Goal: Navigation & Orientation: Find specific page/section

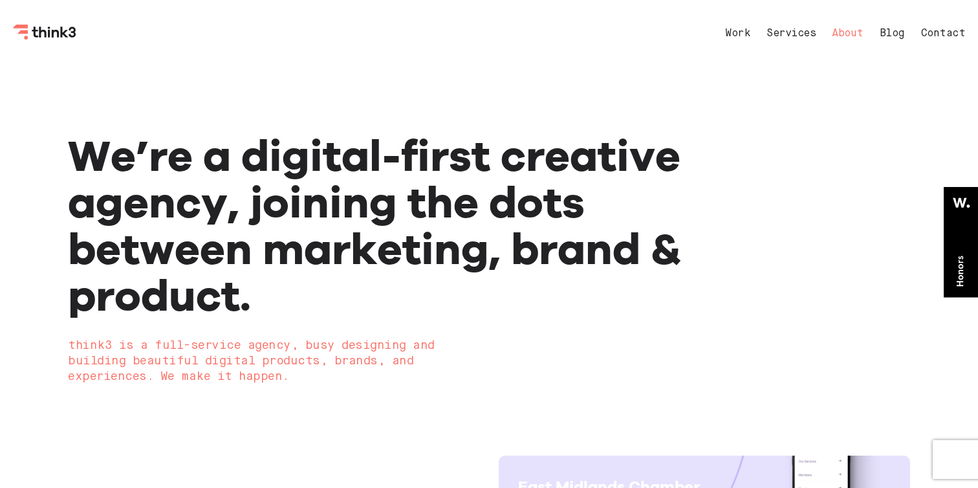
drag, startPoint x: 0, startPoint y: 0, endPoint x: 850, endPoint y: 32, distance: 850.9
click at [854, 26] on nav "Work Services About Blog Contact" at bounding box center [832, 33] width 266 height 31
click at [850, 33] on link "About" at bounding box center [848, 33] width 32 height 10
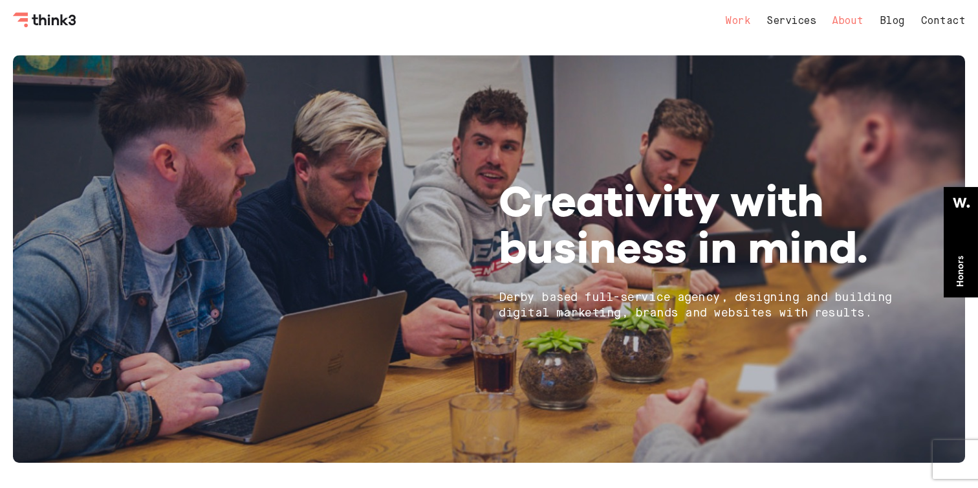
click at [738, 22] on link "Work" at bounding box center [737, 21] width 25 height 10
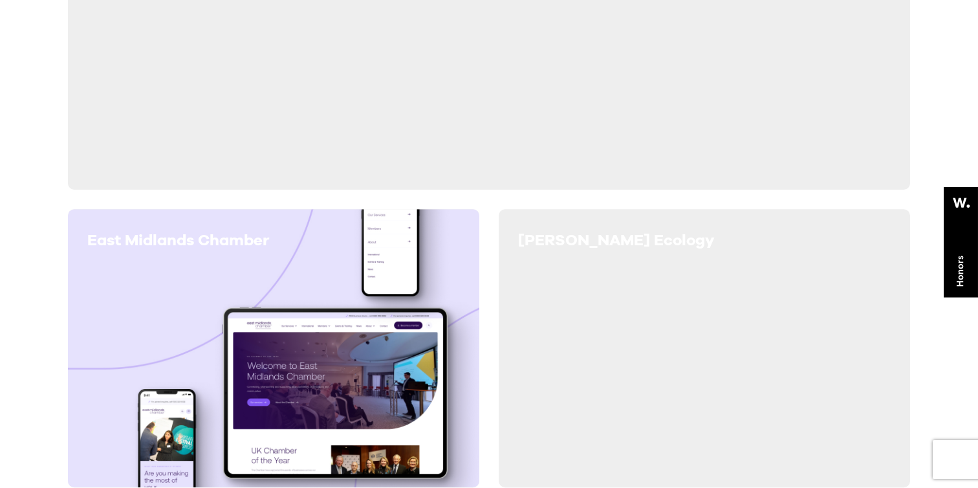
scroll to position [433, 0]
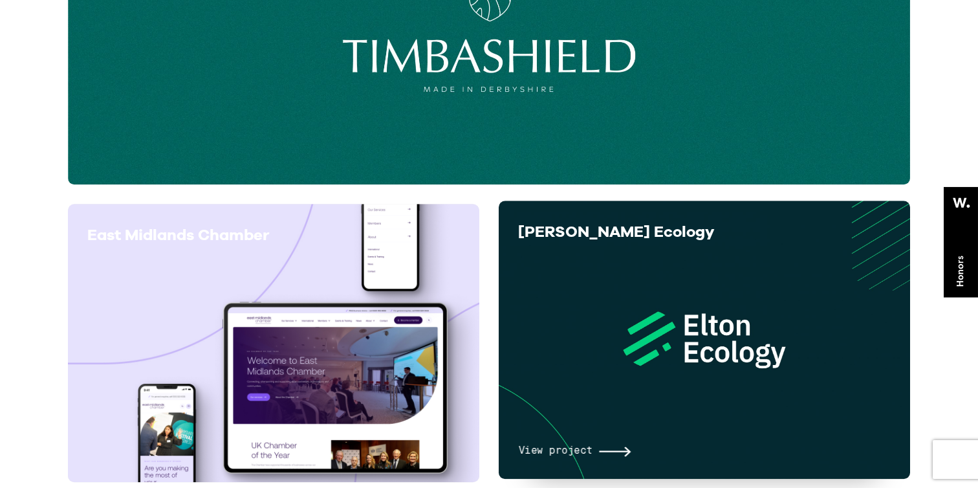
click at [550, 233] on span "[PERSON_NAME] Ecology" at bounding box center [616, 231] width 196 height 19
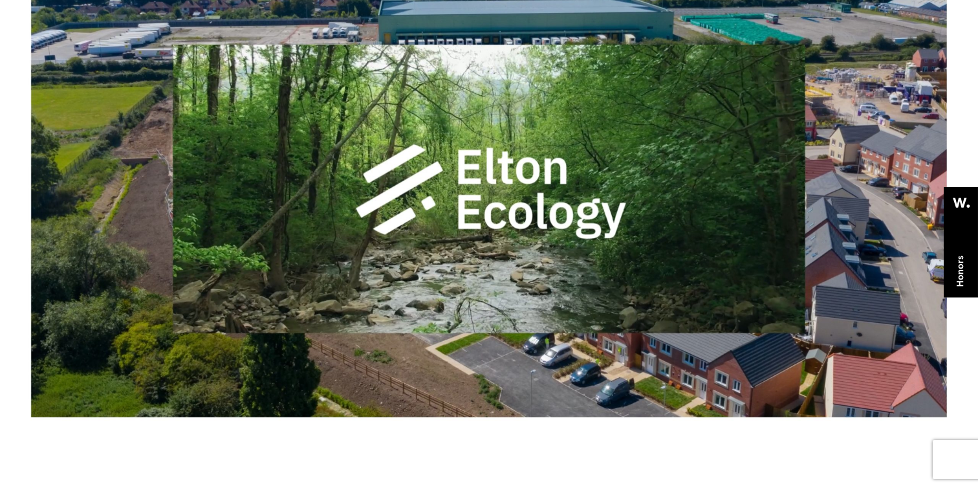
click at [550, 233] on video at bounding box center [489, 188] width 978 height 489
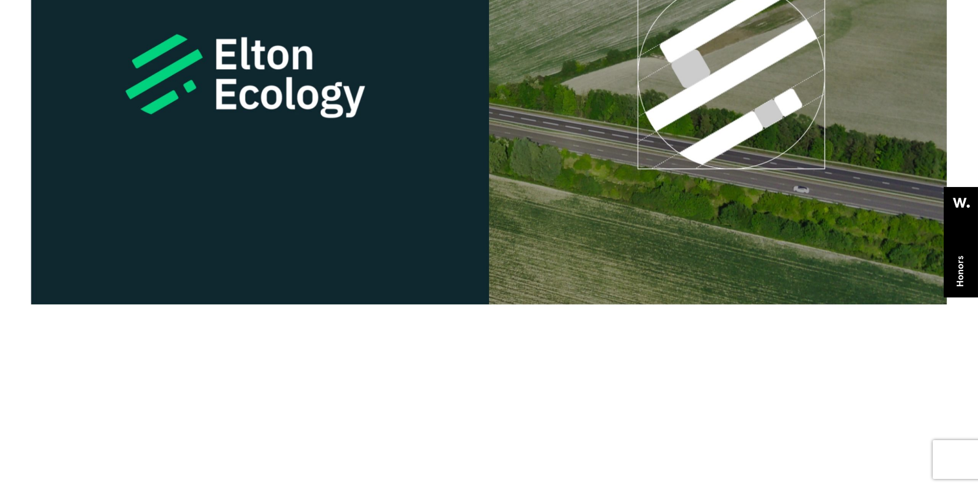
scroll to position [817, 0]
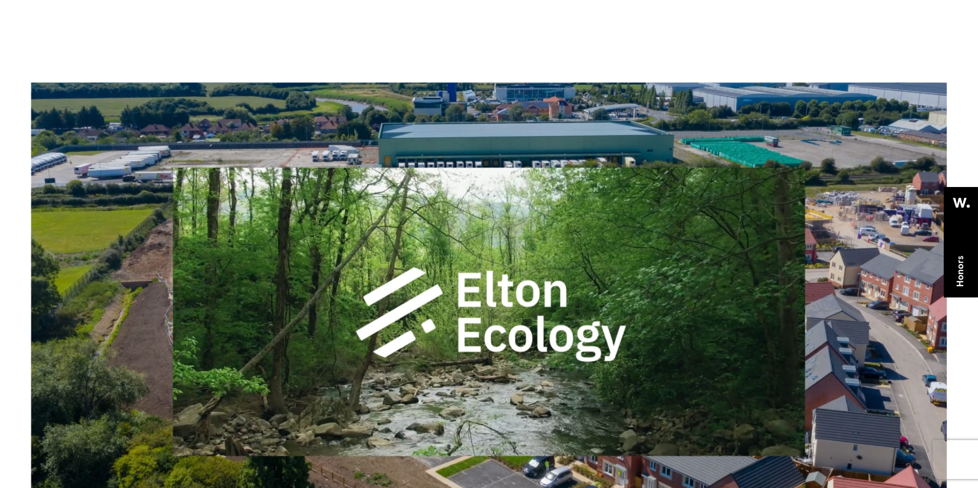
click at [551, 202] on video at bounding box center [489, 311] width 978 height 489
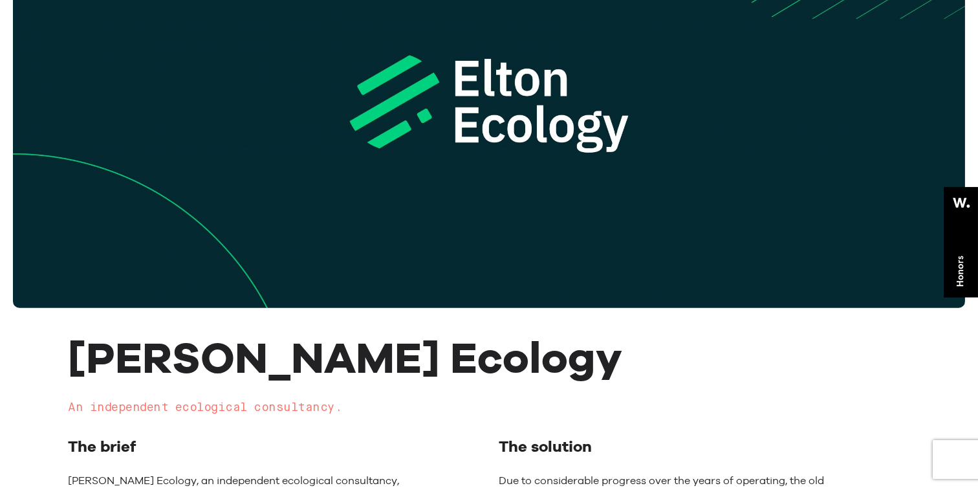
scroll to position [283, 0]
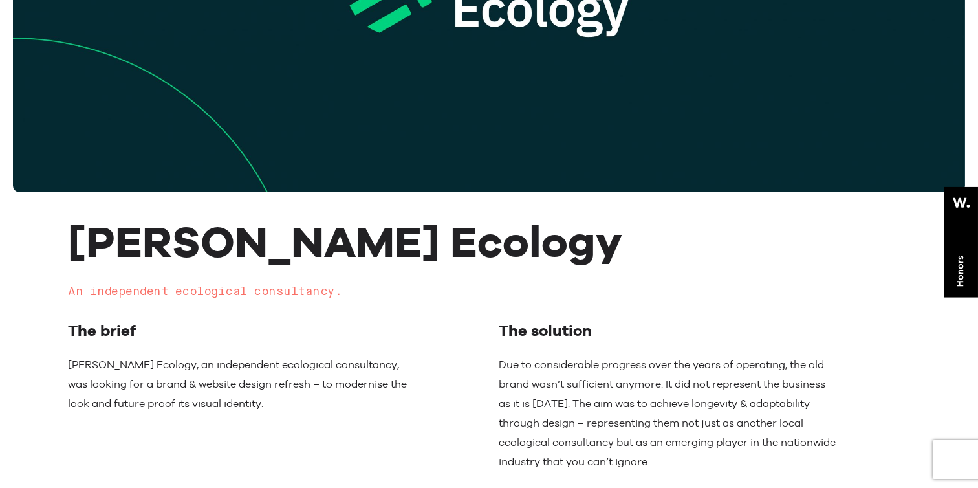
click at [186, 233] on span "[PERSON_NAME] Ecology" at bounding box center [345, 241] width 554 height 52
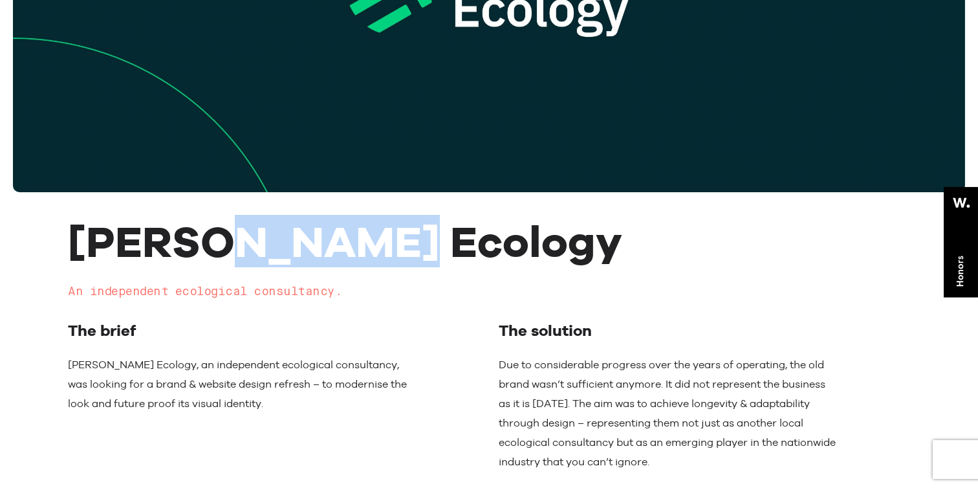
click at [186, 233] on span "[PERSON_NAME] Ecology" at bounding box center [345, 241] width 554 height 52
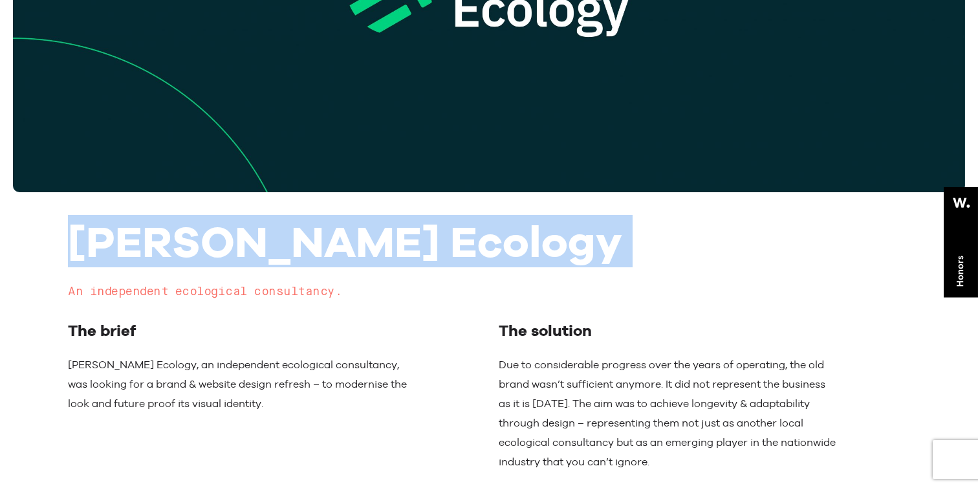
click at [186, 233] on span "[PERSON_NAME] Ecology" at bounding box center [345, 241] width 554 height 52
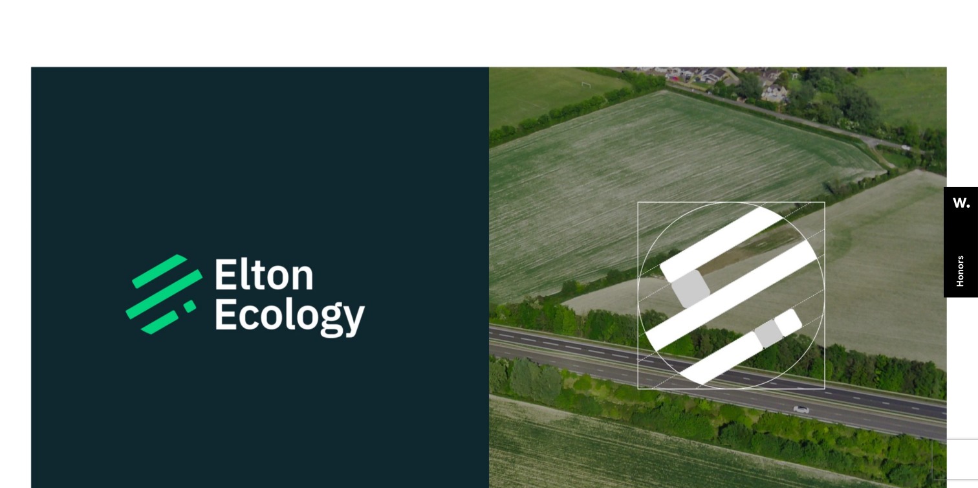
scroll to position [1567, 0]
